Goal: Navigation & Orientation: Find specific page/section

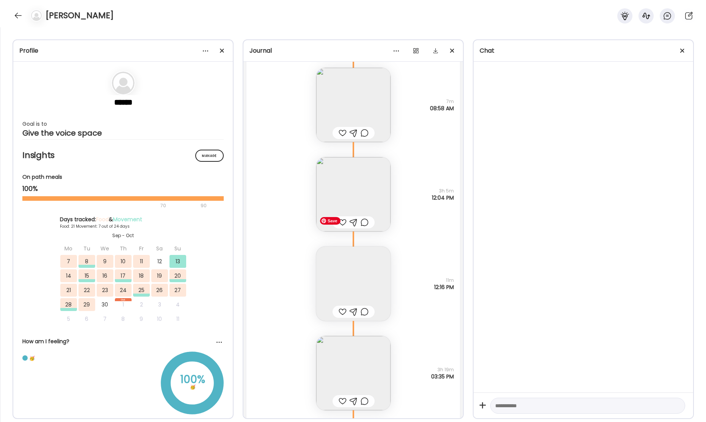
scroll to position [24742, 0]
click at [367, 181] on img at bounding box center [353, 191] width 74 height 74
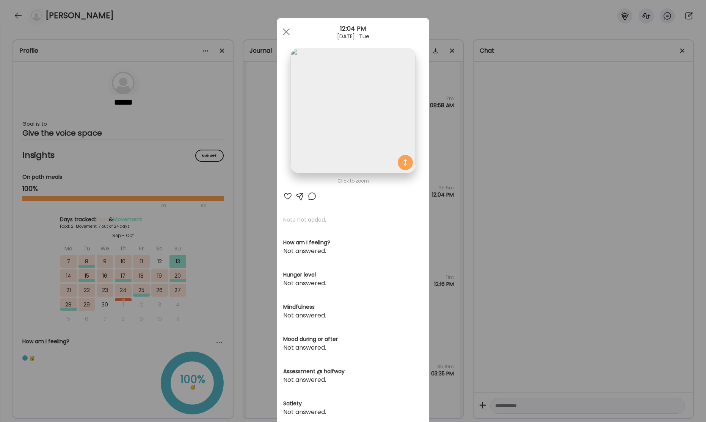
click at [570, 173] on div "Ate Coach Dashboard Wahoo! It’s official Take a moment to set up your Coach Pro…" at bounding box center [353, 211] width 706 height 422
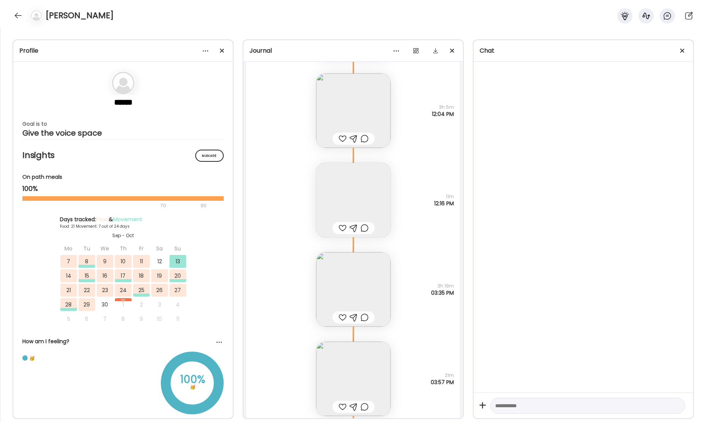
scroll to position [24868, 0]
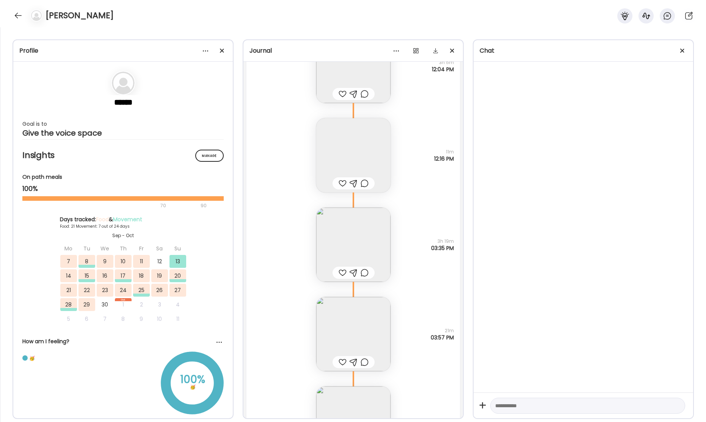
click at [354, 159] on img at bounding box center [353, 155] width 74 height 74
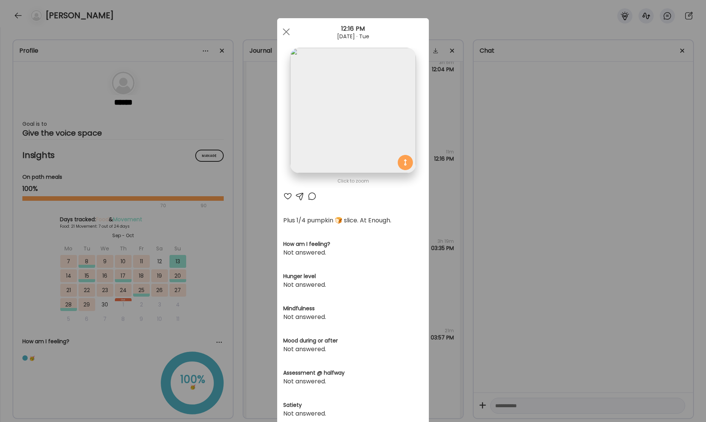
click at [541, 195] on div "Ate Coach Dashboard Wahoo! It’s official Take a moment to set up your Coach Pro…" at bounding box center [353, 211] width 706 height 422
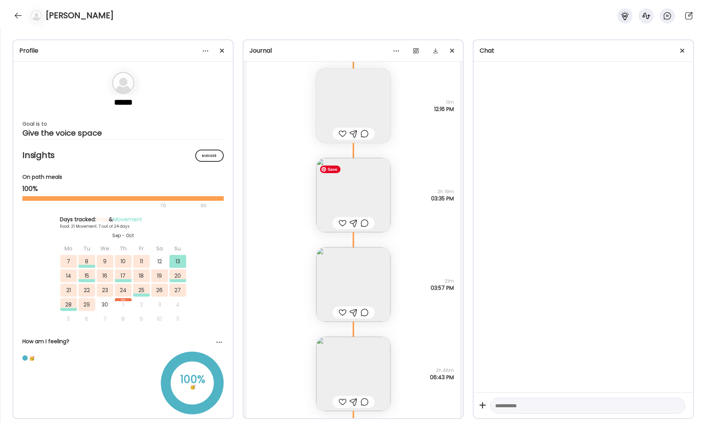
scroll to position [24919, 0]
click at [362, 196] on img at bounding box center [353, 193] width 74 height 74
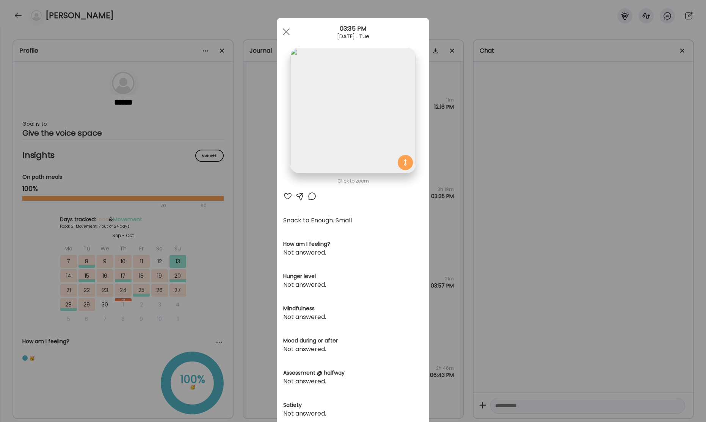
click at [503, 194] on div "Ate Coach Dashboard Wahoo! It’s official Take a moment to set up your Coach Pro…" at bounding box center [353, 211] width 706 height 422
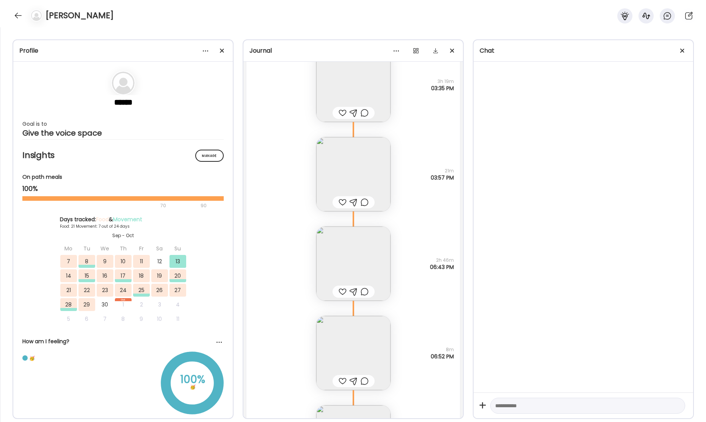
scroll to position [25040, 0]
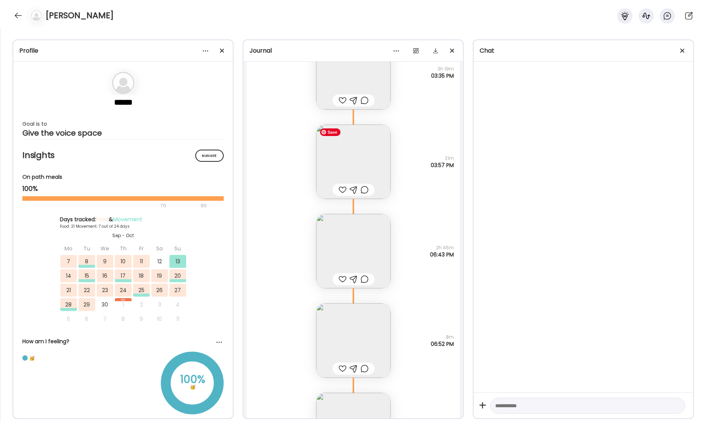
click at [368, 166] on img at bounding box center [353, 162] width 74 height 74
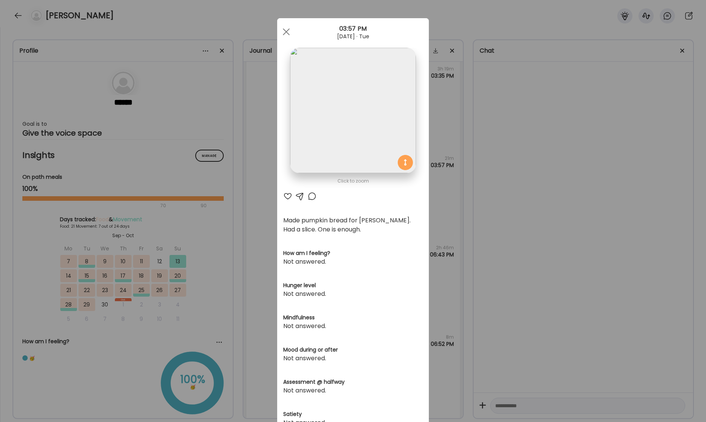
click at [529, 186] on div "Ate Coach Dashboard Wahoo! It’s official Take a moment to set up your Coach Pro…" at bounding box center [353, 211] width 706 height 422
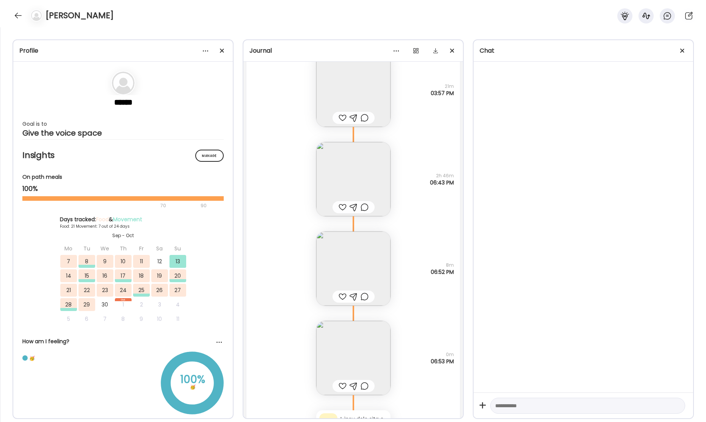
scroll to position [25133, 0]
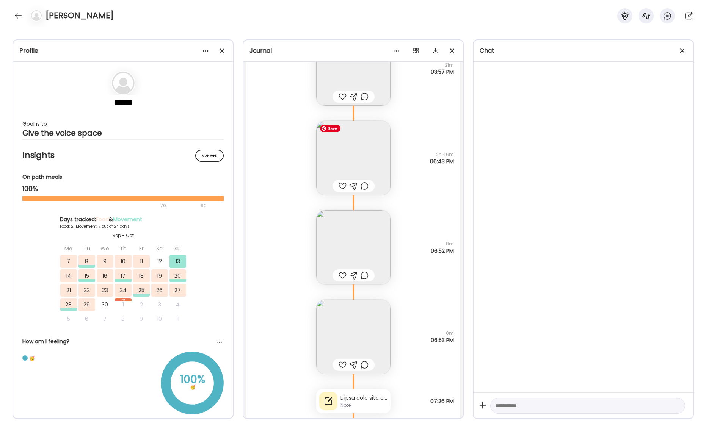
click at [358, 166] on img at bounding box center [353, 158] width 74 height 74
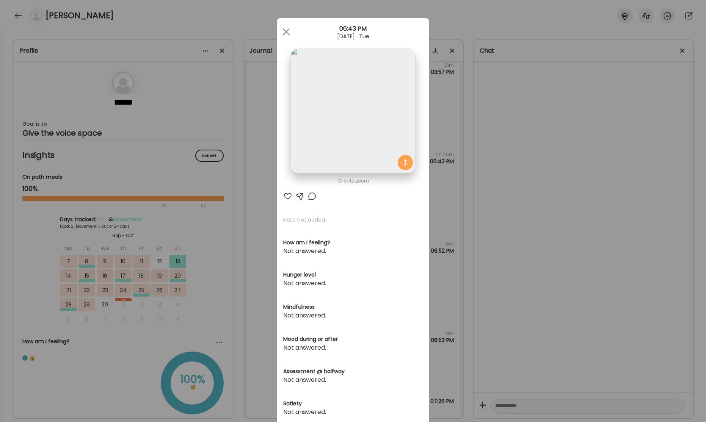
click at [554, 170] on div "Ate Coach Dashboard Wahoo! It’s official Take a moment to set up your Coach Pro…" at bounding box center [353, 211] width 706 height 422
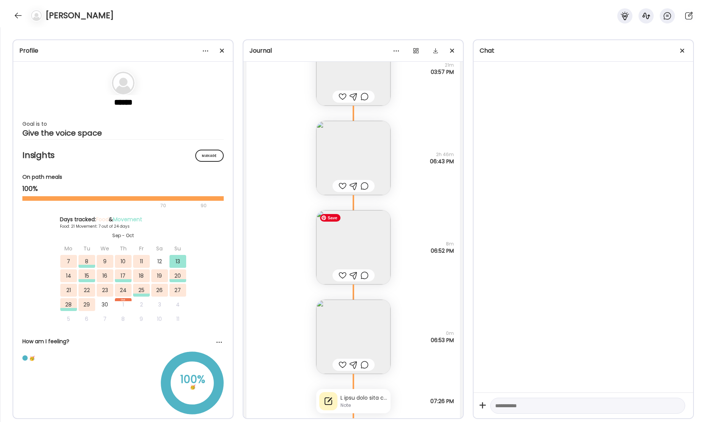
click at [352, 241] on img at bounding box center [353, 247] width 74 height 74
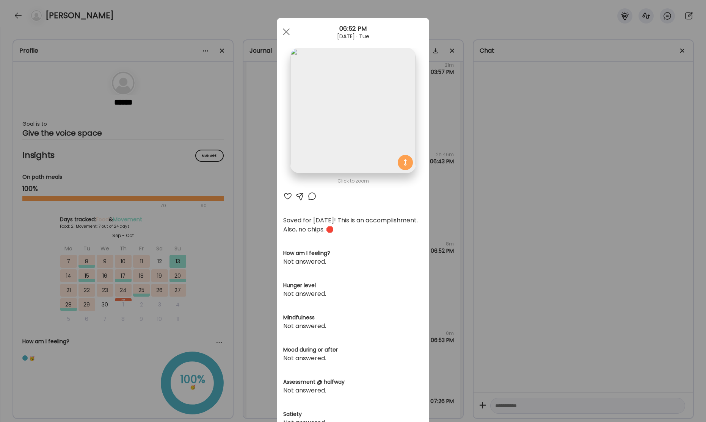
drag, startPoint x: 287, startPoint y: 32, endPoint x: 289, endPoint y: 61, distance: 29.2
click at [287, 32] on span at bounding box center [286, 31] width 7 height 7
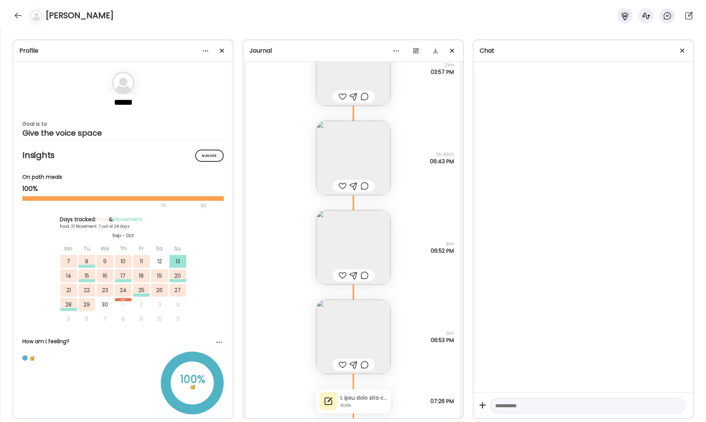
scroll to position [25192, 0]
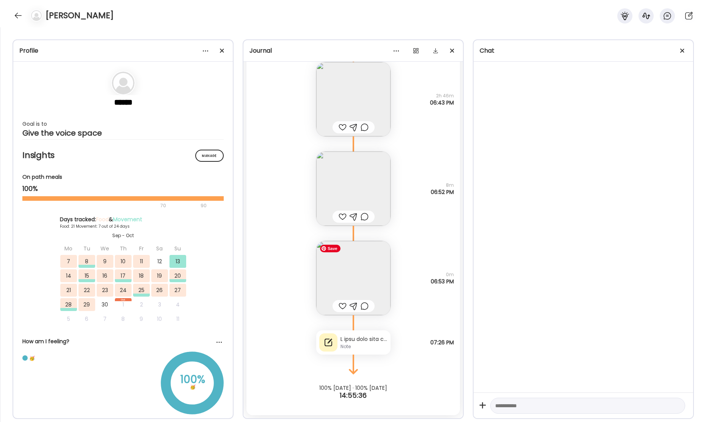
click at [352, 282] on img at bounding box center [353, 278] width 74 height 74
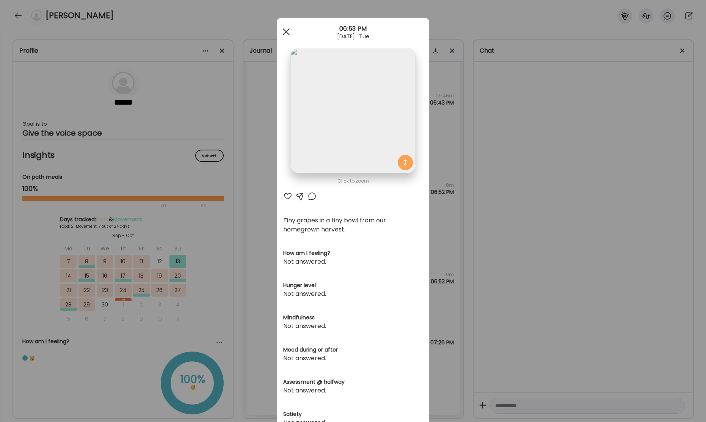
drag, startPoint x: 287, startPoint y: 31, endPoint x: 299, endPoint y: 60, distance: 31.0
click at [287, 31] on div at bounding box center [286, 31] width 15 height 15
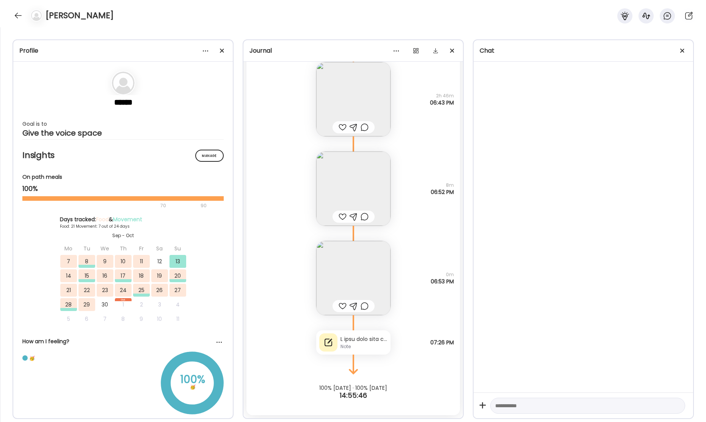
click at [366, 345] on div "Note" at bounding box center [363, 346] width 47 height 7
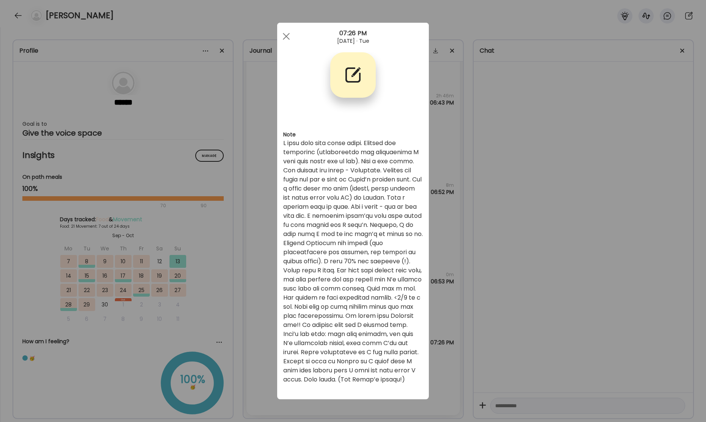
click at [17, 16] on div "Ate Coach Dashboard Wahoo! It’s official Take a moment to set up your Coach Pro…" at bounding box center [353, 211] width 706 height 422
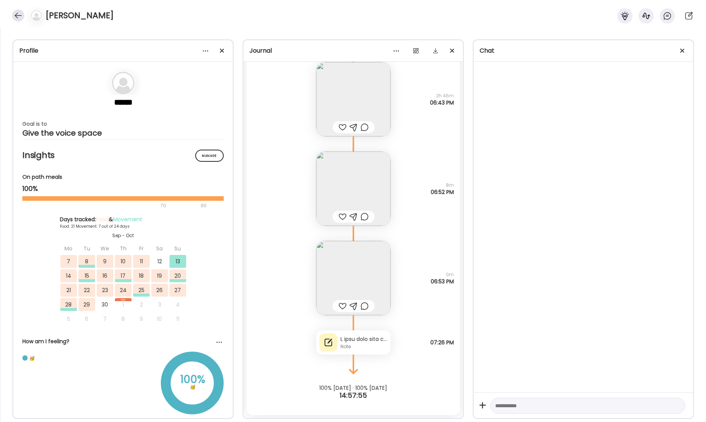
click at [23, 15] on div at bounding box center [18, 15] width 12 height 12
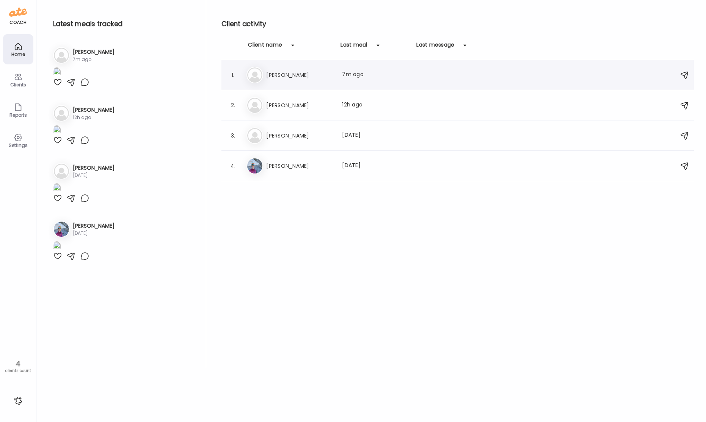
click at [310, 69] on div "El [PERSON_NAME] Last meal: 7m ago" at bounding box center [458, 75] width 424 height 17
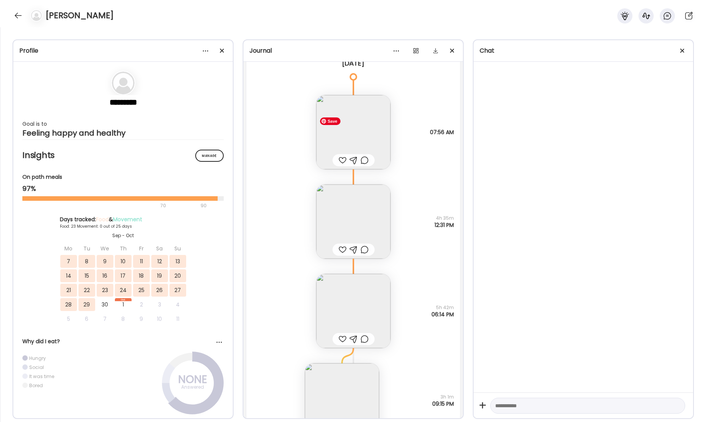
scroll to position [18605, 0]
click at [347, 221] on img at bounding box center [353, 219] width 74 height 74
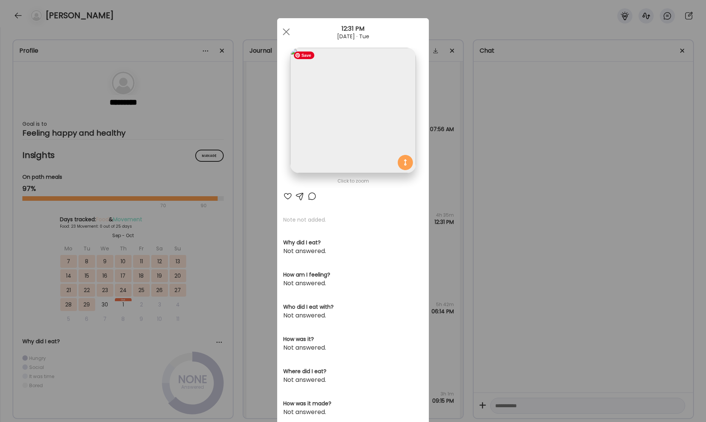
click at [350, 115] on img at bounding box center [352, 110] width 125 height 125
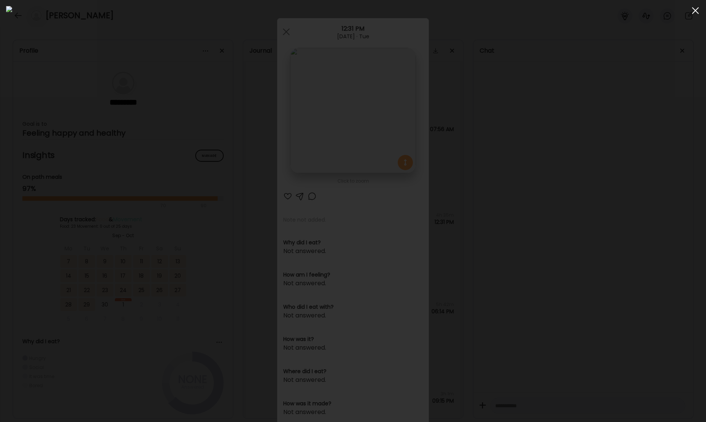
click at [696, 11] on span at bounding box center [695, 10] width 7 height 7
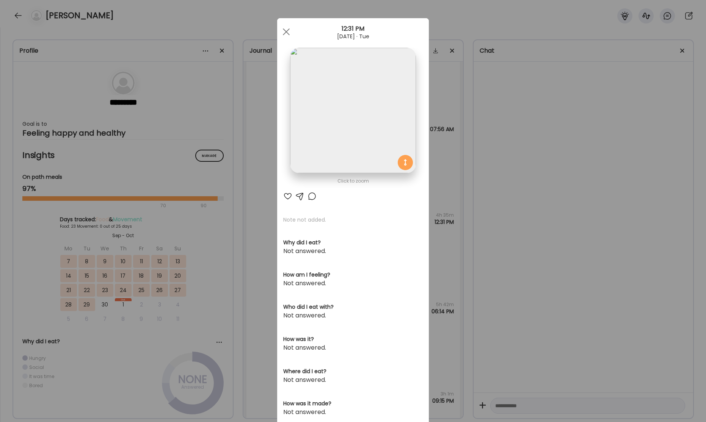
drag, startPoint x: 285, startPoint y: 31, endPoint x: 282, endPoint y: 62, distance: 30.8
click at [285, 31] on span at bounding box center [286, 31] width 7 height 7
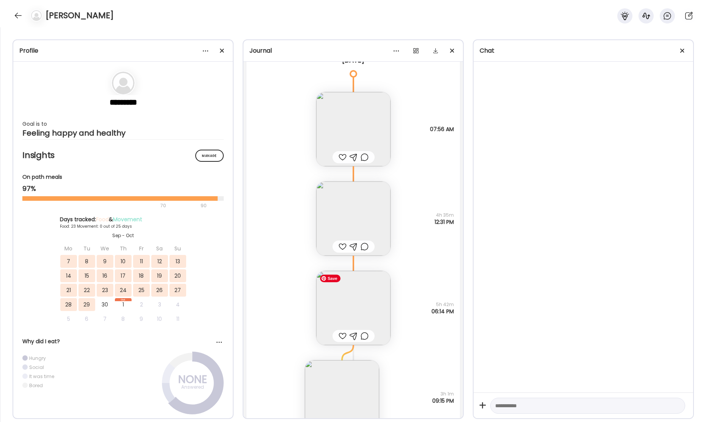
click at [352, 307] on img at bounding box center [353, 308] width 74 height 74
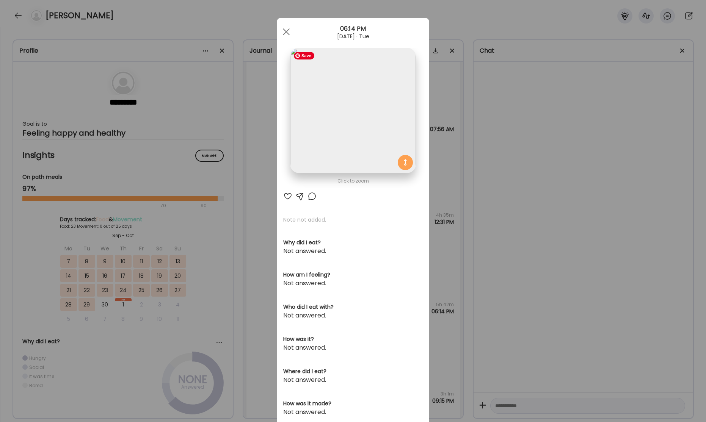
click at [363, 119] on img at bounding box center [352, 110] width 125 height 125
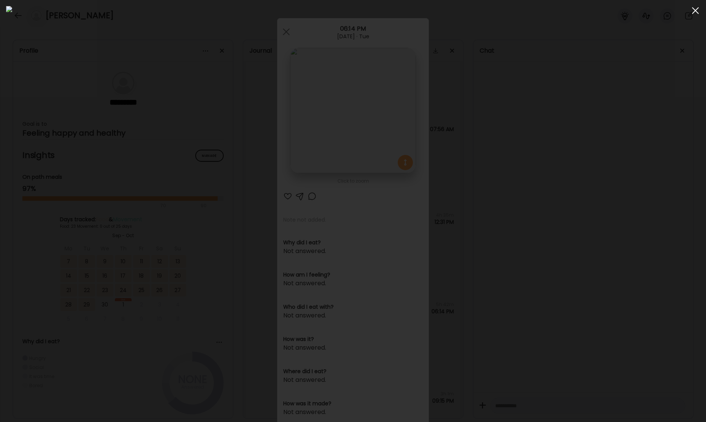
click at [694, 9] on span at bounding box center [695, 10] width 7 height 7
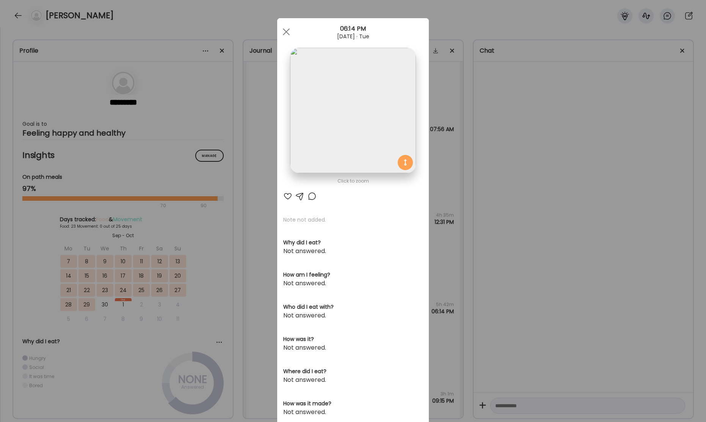
drag, startPoint x: 283, startPoint y: 31, endPoint x: 279, endPoint y: 39, distance: 8.0
click at [283, 31] on div at bounding box center [286, 31] width 15 height 15
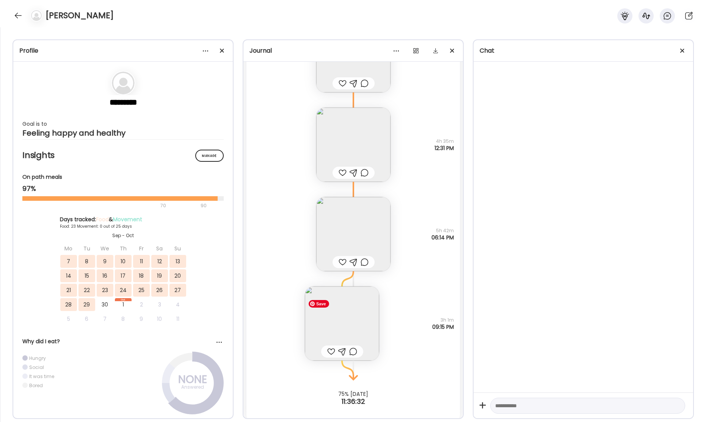
scroll to position [18685, 0]
